Goal: Find specific page/section: Find specific page/section

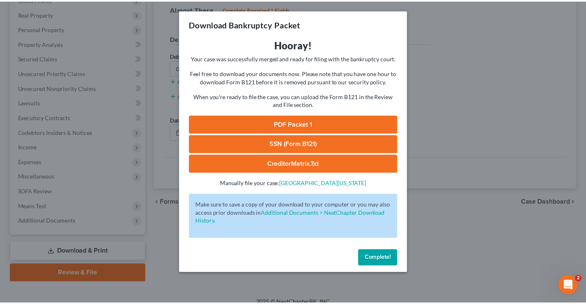
scroll to position [123, 0]
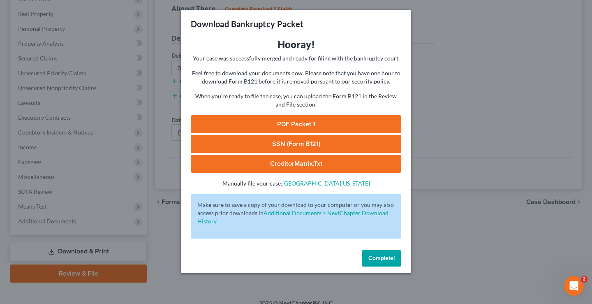
click at [376, 255] on span "Complete!" at bounding box center [382, 258] width 26 height 7
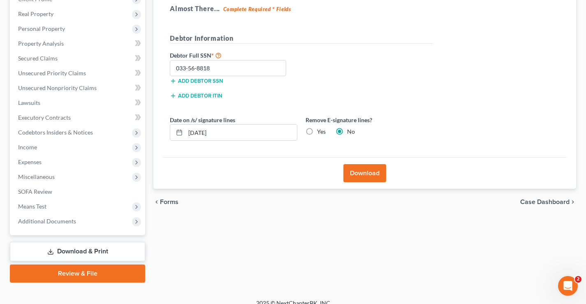
scroll to position [0, 0]
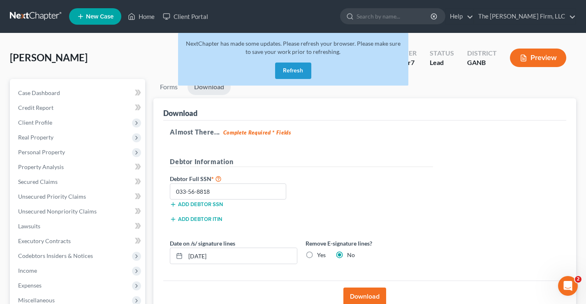
click at [293, 67] on button "Refresh" at bounding box center [293, 71] width 36 height 16
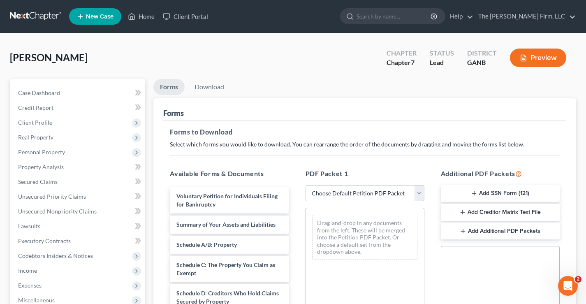
click at [39, 17] on link at bounding box center [36, 16] width 53 height 15
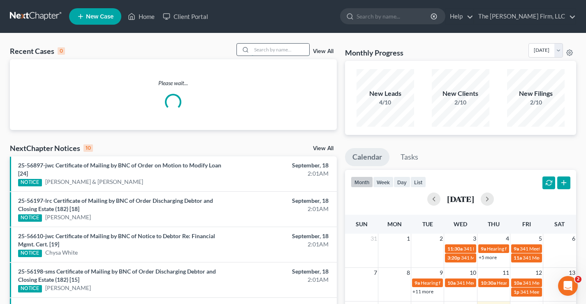
click at [264, 50] on input "search" at bounding box center [281, 50] width 58 height 12
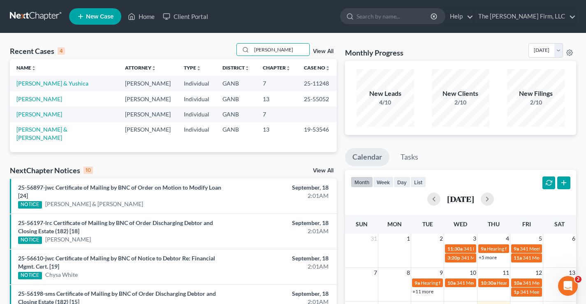
type input "willis"
drag, startPoint x: 295, startPoint y: 99, endPoint x: 322, endPoint y: 97, distance: 26.8
click at [322, 97] on td "25-55052" at bounding box center [316, 98] width 39 height 15
copy td "25-55052"
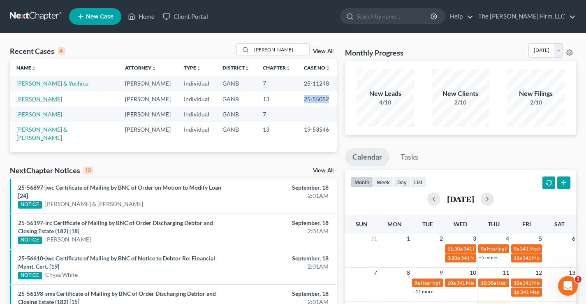
click at [44, 98] on link "Willis, Thomas" at bounding box center [39, 98] width 46 height 7
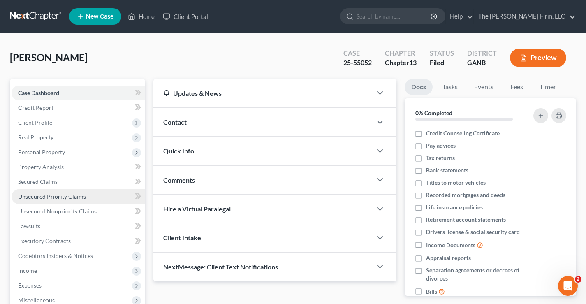
click at [27, 196] on span "Unsecured Priority Claims" at bounding box center [52, 196] width 68 height 7
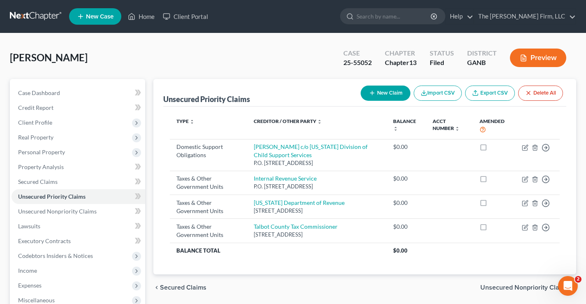
click at [211, 56] on div "Willis, Thomas Upgraded Case 25-55052 Chapter Chapter 13 Status Filed District …" at bounding box center [293, 61] width 566 height 36
